Goal: Check status

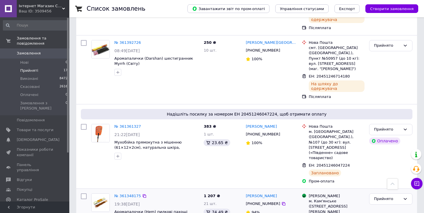
scroll to position [663, 0]
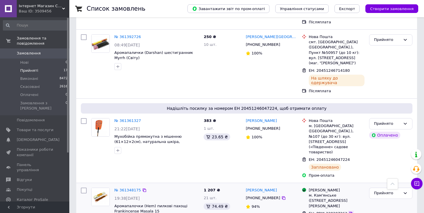
click at [349, 212] on icon at bounding box center [351, 214] width 5 height 5
drag, startPoint x: 178, startPoint y: 129, endPoint x: 116, endPoint y: 121, distance: 62.6
click at [116, 204] on span "Аромапалочки (Hem) пилкові пахощі Frankincense Masala 15 Gms([GEOGRAPHIC_DATA])" at bounding box center [156, 209] width 85 height 11
copy span "Аромапалочки (Hem) пилкові пахощі Frankincense Masala 15 Gms([GEOGRAPHIC_DATA])"
drag, startPoint x: 275, startPoint y: 107, endPoint x: 245, endPoint y: 107, distance: 30.0
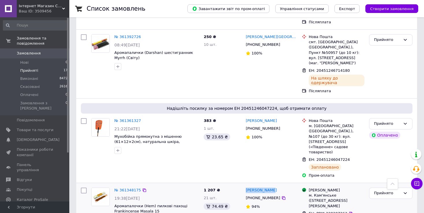
click at [245, 187] on div "[PERSON_NAME]" at bounding box center [271, 190] width 53 height 7
copy link "[PERSON_NAME]"
click at [281, 196] on icon at bounding box center [283, 198] width 5 height 5
drag, startPoint x: 323, startPoint y: 127, endPoint x: 307, endPoint y: 112, distance: 21.7
click at [308, 188] on div "Магазини Rozetka м. Кам'янське ([STREET_ADDRESS][PERSON_NAME]" at bounding box center [337, 198] width 58 height 21
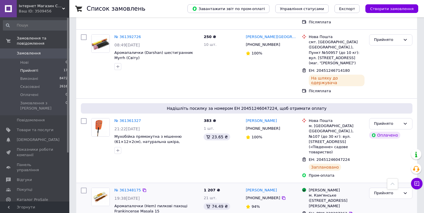
click at [326, 193] on div "м. Кам'янське ([STREET_ADDRESS][PERSON_NAME]" at bounding box center [337, 201] width 56 height 16
drag, startPoint x: 322, startPoint y: 128, endPoint x: 308, endPoint y: 113, distance: 20.0
click at [308, 188] on div "Магазини Rozetka м. Кам'янське ([STREET_ADDRESS][PERSON_NAME]" at bounding box center [337, 198] width 58 height 21
copy div "м. Кам'янське ([STREET_ADDRESS][PERSON_NAME]"
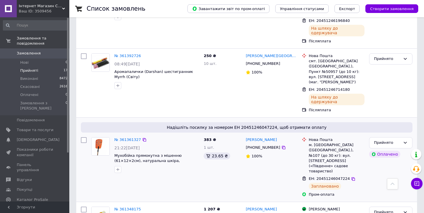
scroll to position [634, 0]
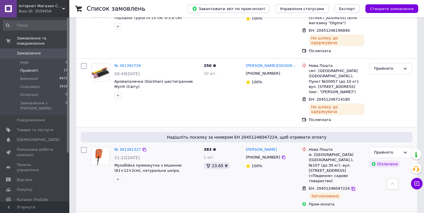
click at [351, 187] on icon at bounding box center [353, 189] width 5 height 5
drag, startPoint x: 196, startPoint y: 97, endPoint x: 116, endPoint y: 92, distance: 79.9
click at [116, 163] on span "Мухобійка прямокутна з мішенню (61×12×2см), натуральна шкіра, натуральне дерево…" at bounding box center [156, 168] width 85 height 11
copy span "Мухобійка прямокутна з мішенню (61×12×2см), натуральна шкіра, натуральне дерево…"
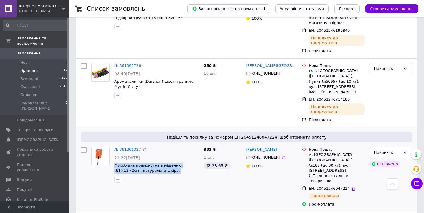
drag, startPoint x: 282, startPoint y: 75, endPoint x: 246, endPoint y: 75, distance: 36.1
click at [246, 147] on div "[PERSON_NAME]" at bounding box center [271, 150] width 53 height 7
copy link "[PERSON_NAME]"
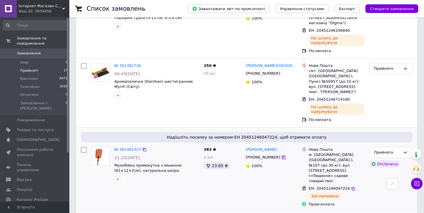
click at [282, 156] on icon at bounding box center [283, 157] width 3 height 3
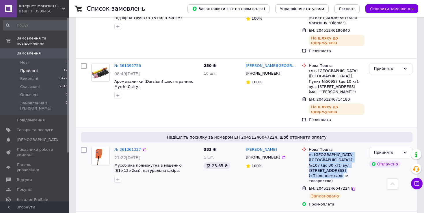
drag, startPoint x: 333, startPoint y: 97, endPoint x: 308, endPoint y: 81, distance: 29.6
click at [308, 147] on div "Нова Пошта м. [GEOGRAPHIC_DATA] ([GEOGRAPHIC_DATA].), №107 (до 30 кг): вул. [ST…" at bounding box center [337, 165] width 58 height 37
copy div "м. [GEOGRAPHIC_DATA] ([GEOGRAPHIC_DATA].), №107 (до 30 кг): вул. [STREET_ADDRES…"
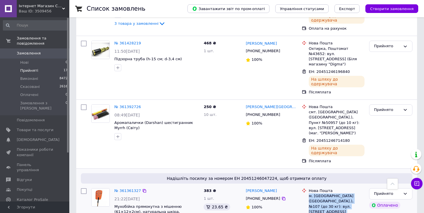
scroll to position [576, 0]
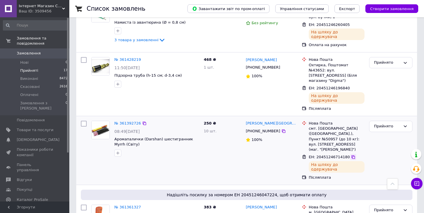
click at [351, 155] on icon at bounding box center [353, 157] width 5 height 5
drag, startPoint x: 131, startPoint y: 84, endPoint x: 115, endPoint y: 78, distance: 17.1
click at [115, 137] on span "Аромапалички (Darshan) шестигранник Myrrh (Світу)" at bounding box center [156, 142] width 85 height 11
copy span "Аромапалички (Darshan) шестигранник Myrrh (Світу)"
drag, startPoint x: 276, startPoint y: 63, endPoint x: 246, endPoint y: 65, distance: 29.8
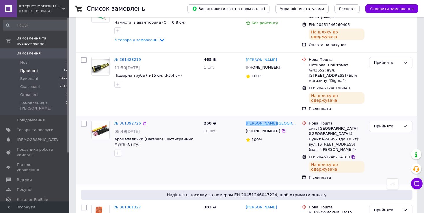
click at [246, 120] on div "[PERSON_NAME][GEOGRAPHIC_DATA]" at bounding box center [271, 123] width 53 height 7
copy link "[PERSON_NAME][GEOGRAPHIC_DATA]"
click at [281, 129] on icon at bounding box center [283, 131] width 5 height 5
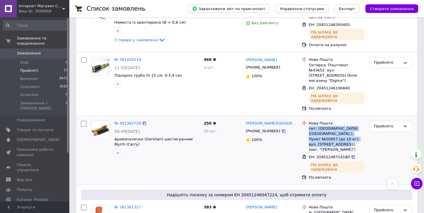
drag, startPoint x: 360, startPoint y: 81, endPoint x: 309, endPoint y: 70, distance: 52.6
click at [309, 126] on div "смт. [GEOGRAPHIC_DATA] ([GEOGRAPHIC_DATA].), Пункт №50957 (до 10 кг): вул. [STR…" at bounding box center [337, 139] width 56 height 26
copy div "смт. [GEOGRAPHIC_DATA] ([GEOGRAPHIC_DATA].), Пункт №50957 (до 10 кг): вул. [STR…"
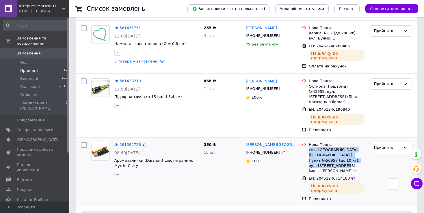
scroll to position [518, 0]
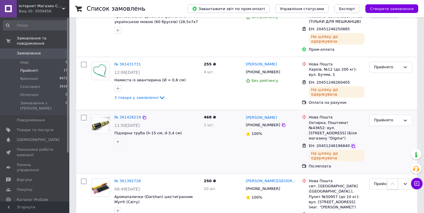
click at [351, 144] on icon at bounding box center [353, 146] width 5 height 5
drag, startPoint x: 175, startPoint y: 84, endPoint x: 115, endPoint y: 83, distance: 59.8
click at [115, 131] on span "Підзорна труба (h-15 см; d-3,4 см)" at bounding box center [156, 133] width 85 height 5
copy span "Підзорна труба (h-15 см; d-3,4 см)"
drag, startPoint x: 285, startPoint y: 70, endPoint x: 246, endPoint y: 68, distance: 39.3
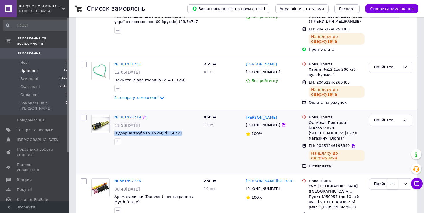
click at [246, 114] on div "[PERSON_NAME]" at bounding box center [271, 117] width 53 height 7
drag, startPoint x: 275, startPoint y: 76, endPoint x: 125, endPoint y: 5, distance: 165.5
click at [282, 124] on icon at bounding box center [283, 125] width 3 height 3
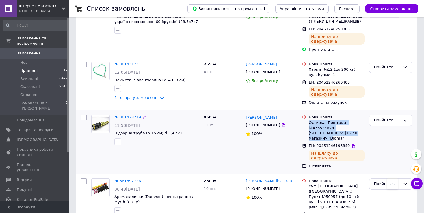
drag, startPoint x: 327, startPoint y: 84, endPoint x: 310, endPoint y: 74, distance: 20.5
click at [310, 120] on div "Охтирка, Поштомат №43652: вул. [STREET_ADDRESS] (Біля магазину "Digma")" at bounding box center [337, 130] width 56 height 21
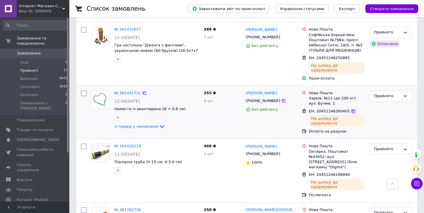
click at [351, 109] on icon at bounding box center [353, 111] width 5 height 5
drag, startPoint x: 181, startPoint y: 64, endPoint x: 115, endPoint y: 62, distance: 66.5
click at [115, 107] on span "Намиста із авантюрина (Ø = 0,8 см)" at bounding box center [156, 109] width 85 height 5
drag, startPoint x: 281, startPoint y: 47, endPoint x: 246, endPoint y: 49, distance: 35.3
click at [246, 90] on div "[PERSON_NAME]" at bounding box center [271, 93] width 53 height 7
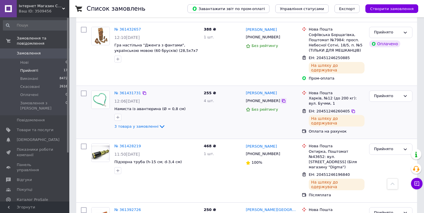
click at [281, 99] on icon at bounding box center [283, 101] width 5 height 5
drag, startPoint x: 312, startPoint y: 60, endPoint x: 308, endPoint y: 51, distance: 9.3
click at [308, 91] on div "Нова Пошта Харків, №12 (до 200 кг): вул. Бучми, 1" at bounding box center [337, 99] width 58 height 16
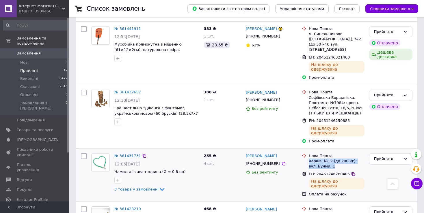
scroll to position [432, 0]
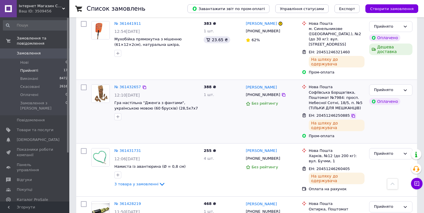
click at [352, 114] on icon at bounding box center [353, 115] width 3 height 3
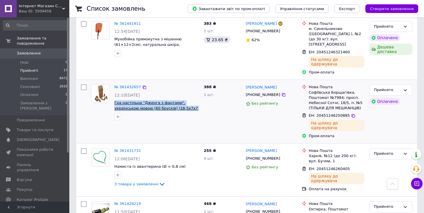
drag, startPoint x: 198, startPoint y: 70, endPoint x: 115, endPoint y: 63, distance: 83.8
click at [115, 82] on div "№ 361432657 12:10[DATE] Гра настільна "Дженга з фантами", українською мовою (60…" at bounding box center [156, 102] width 89 height 40
drag, startPoint x: 282, startPoint y: 49, endPoint x: 246, endPoint y: 48, distance: 36.1
click at [246, 84] on div "[PERSON_NAME]" at bounding box center [271, 87] width 53 height 7
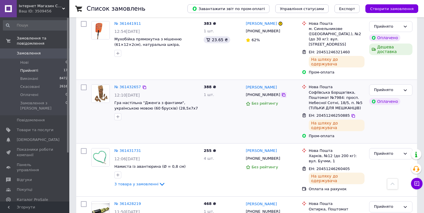
click at [281, 93] on icon at bounding box center [283, 95] width 5 height 5
drag, startPoint x: 356, startPoint y: 68, endPoint x: 308, endPoint y: 53, distance: 50.6
click at [308, 85] on div "Нова Пошта Софіївська Борщагівка, Поштомат №7984: просп. [STREET_ADDRESS]. №5 (…" at bounding box center [337, 98] width 58 height 26
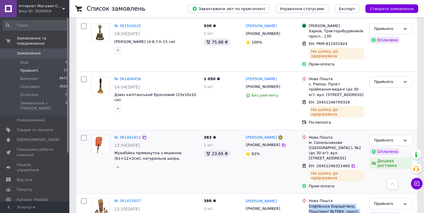
scroll to position [316, 0]
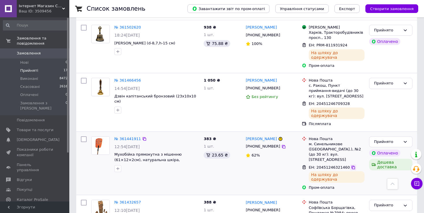
click at [351, 166] on icon at bounding box center [353, 168] width 5 height 5
drag, startPoint x: 284, startPoint y: 109, endPoint x: 247, endPoint y: 107, distance: 37.3
click at [247, 136] on div "[PERSON_NAME]" at bounding box center [271, 139] width 53 height 7
click at [281, 145] on icon at bounding box center [283, 147] width 5 height 5
drag, startPoint x: 357, startPoint y: 126, endPoint x: 308, endPoint y: 115, distance: 49.8
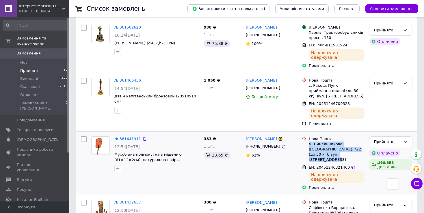
click at [308, 137] on div "Нова Пошта м. Синельникове ([GEOGRAPHIC_DATA].), №2 (до 30 кг): вул. [STREET_AD…" at bounding box center [337, 150] width 58 height 26
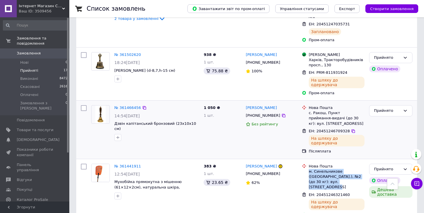
scroll to position [287, 0]
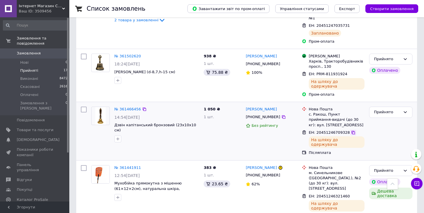
click at [351, 131] on icon at bounding box center [353, 133] width 5 height 5
drag, startPoint x: 192, startPoint y: 99, endPoint x: 114, endPoint y: 97, distance: 77.7
click at [114, 123] on span "Дзвін капітанський бронзовий (23х10х10 см)" at bounding box center [156, 128] width 85 height 11
drag, startPoint x: 282, startPoint y: 83, endPoint x: 247, endPoint y: 81, distance: 35.0
click at [247, 106] on div "[PERSON_NAME]" at bounding box center [271, 109] width 53 height 7
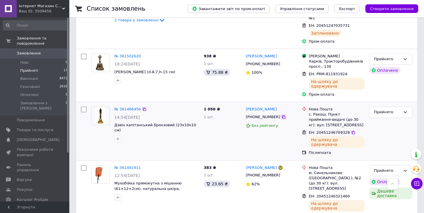
click at [282, 116] on icon at bounding box center [283, 117] width 3 height 3
drag, startPoint x: 318, startPoint y: 100, endPoint x: 309, endPoint y: 89, distance: 14.2
click at [309, 112] on div "с. Ракош, Пункт приймання-видачі (до 30 кг): вул. [STREET_ADDRESS]" at bounding box center [337, 120] width 56 height 16
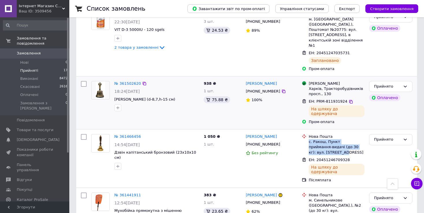
scroll to position [258, 0]
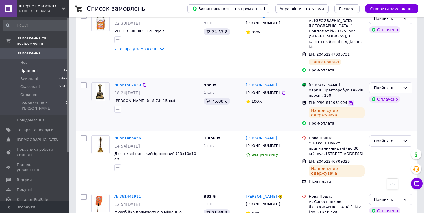
click at [349, 102] on icon at bounding box center [350, 103] width 3 height 3
drag, startPoint x: 162, startPoint y: 81, endPoint x: 116, endPoint y: 79, distance: 46.6
click at [116, 99] on span "[PERSON_NAME] (d-8,7,h-15 см)" at bounding box center [156, 101] width 85 height 5
drag, startPoint x: 272, startPoint y: 65, endPoint x: 246, endPoint y: 64, distance: 25.1
click at [246, 82] on div "[PERSON_NAME]" at bounding box center [271, 85] width 53 height 7
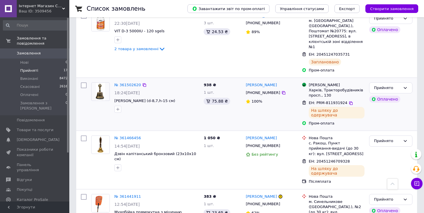
drag, startPoint x: 276, startPoint y: 72, endPoint x: 270, endPoint y: 69, distance: 6.7
click at [281, 91] on icon at bounding box center [283, 93] width 5 height 5
drag, startPoint x: 332, startPoint y: 75, endPoint x: 309, endPoint y: 70, distance: 23.1
click at [309, 88] on div "Харків, Тракторобудівників просп., 130" at bounding box center [337, 93] width 56 height 10
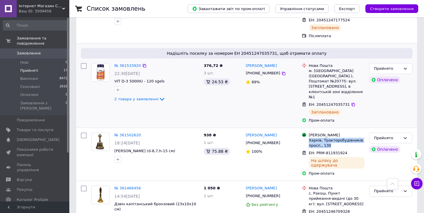
scroll to position [200, 0]
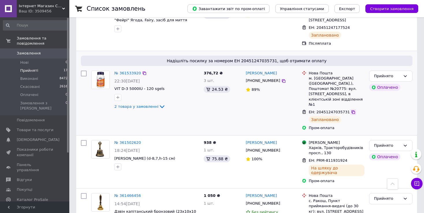
click at [352, 111] on icon at bounding box center [353, 112] width 3 height 3
drag, startPoint x: 154, startPoint y: 95, endPoint x: 152, endPoint y: 108, distance: 12.9
click at [159, 103] on icon at bounding box center [162, 106] width 7 height 7
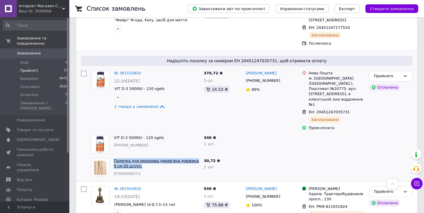
drag, startPoint x: 137, startPoint y: 146, endPoint x: 115, endPoint y: 140, distance: 22.2
click at [115, 159] on span "Паличка для морозива дерев'яна довжина 9 см 50 шт/уп." at bounding box center [156, 164] width 85 height 11
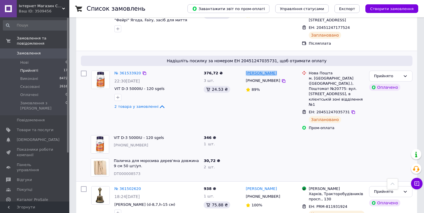
drag, startPoint x: 274, startPoint y: 63, endPoint x: 247, endPoint y: 64, distance: 26.6
click at [247, 70] on div "[PERSON_NAME]" at bounding box center [271, 73] width 53 height 7
click at [281, 79] on icon at bounding box center [283, 81] width 5 height 5
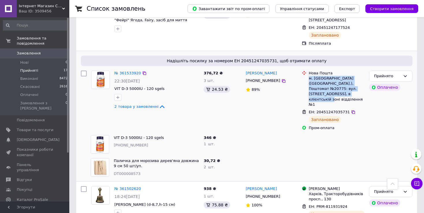
drag, startPoint x: 337, startPoint y: 84, endPoint x: 308, endPoint y: 68, distance: 32.8
click at [308, 71] on div "Нова Пошта м. [GEOGRAPHIC_DATA] ([GEOGRAPHIC_DATA].), Поштомат №20775: вул. [ST…" at bounding box center [337, 89] width 58 height 37
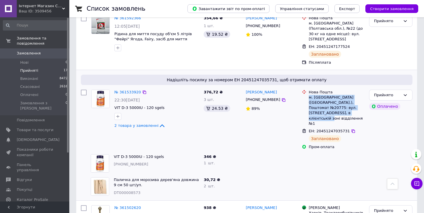
scroll to position [172, 0]
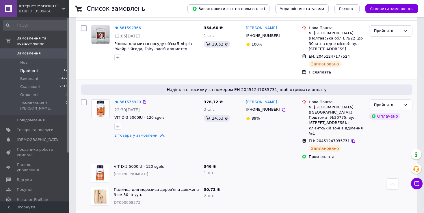
click at [160, 134] on icon at bounding box center [162, 135] width 5 height 3
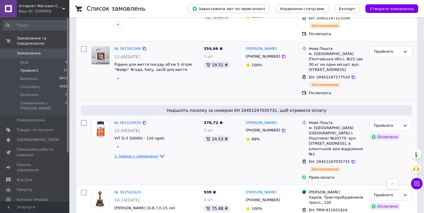
scroll to position [114, 0]
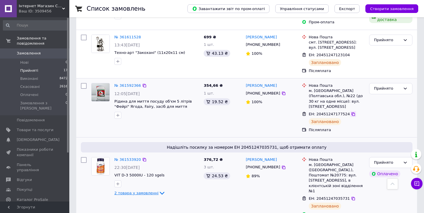
click at [352, 113] on icon at bounding box center [353, 114] width 3 height 3
drag, startPoint x: 172, startPoint y: 102, endPoint x: 114, endPoint y: 92, distance: 59.5
click at [114, 92] on div "№ 361592366 12:05[DATE] Рідина для миття посуду об'єм 5 літрів "Фейрі" Ягода, F…" at bounding box center [156, 101] width 89 height 40
drag, startPoint x: 281, startPoint y: 81, endPoint x: 246, endPoint y: 82, distance: 35.5
click at [246, 83] on div "[PERSON_NAME]" at bounding box center [271, 86] width 53 height 7
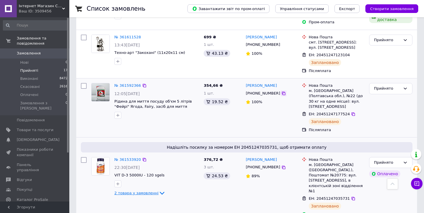
click at [281, 91] on icon at bounding box center [283, 93] width 5 height 5
drag, startPoint x: 355, startPoint y: 96, endPoint x: 308, endPoint y: 87, distance: 47.6
click at [308, 87] on div "Нова Пошта м. [GEOGRAPHIC_DATA] (Полтавська обл.), №22 (до 30 кг на одне місце)…" at bounding box center [337, 96] width 58 height 26
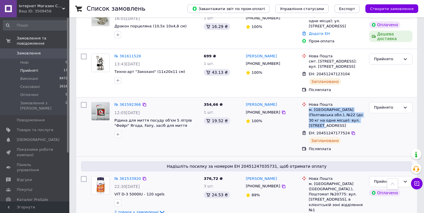
scroll to position [85, 0]
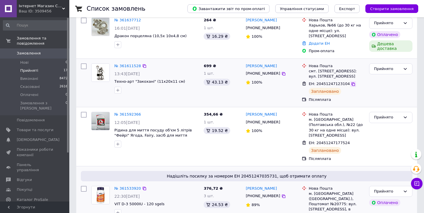
click at [351, 82] on icon at bounding box center [353, 84] width 5 height 5
drag, startPoint x: 168, startPoint y: 78, endPoint x: 115, endPoint y: 77, distance: 52.9
click at [115, 79] on span "Техно-арт "Закохані" (11х20х11 см)" at bounding box center [156, 81] width 85 height 5
drag, startPoint x: 283, startPoint y: 59, endPoint x: 247, endPoint y: 61, distance: 36.2
click at [247, 63] on div "[PERSON_NAME]" at bounding box center [271, 66] width 53 height 7
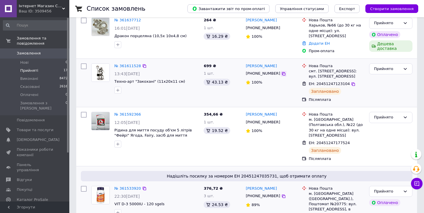
click at [281, 72] on icon at bounding box center [283, 74] width 5 height 5
drag, startPoint x: 333, startPoint y: 71, endPoint x: 309, endPoint y: 65, distance: 24.7
click at [309, 69] on div "смт. [STREET_ADDRESS]: вул. [STREET_ADDRESS]" at bounding box center [337, 74] width 56 height 10
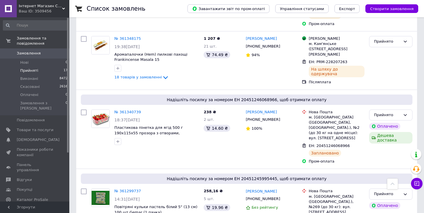
scroll to position [865, 0]
